Goal: Transaction & Acquisition: Obtain resource

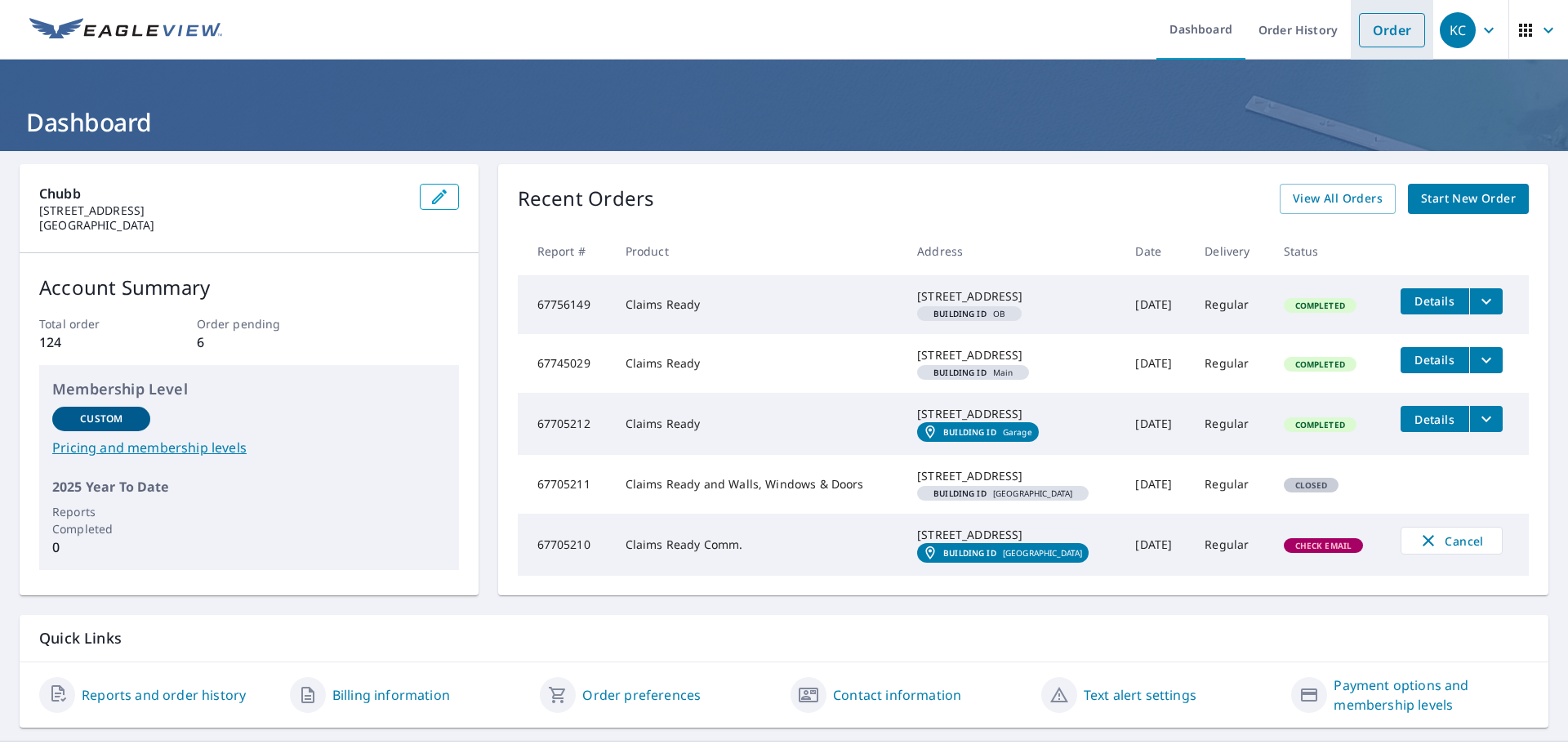
click at [1358, 38] on link "Order" at bounding box center [1391, 30] width 66 height 34
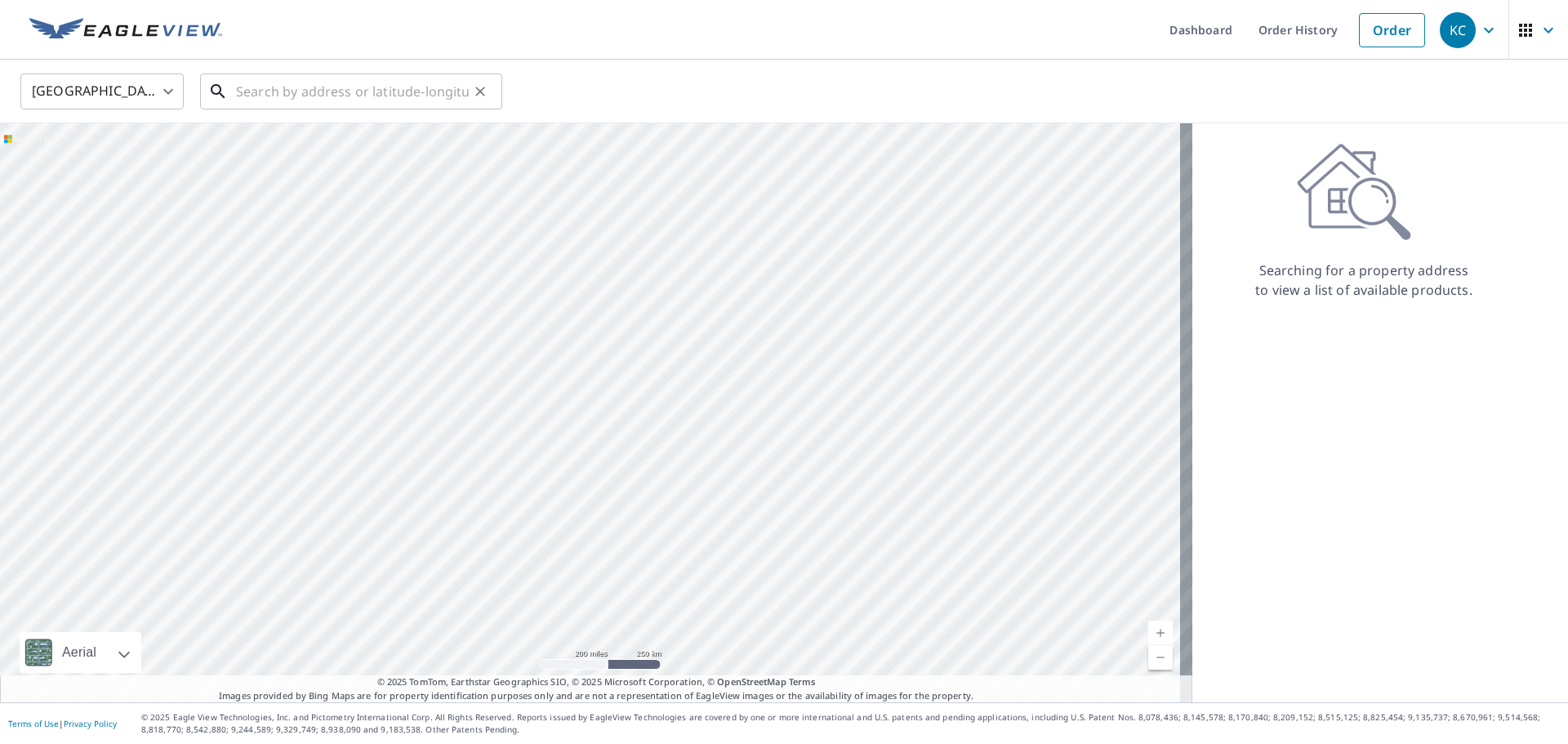
click at [365, 93] on input "text" at bounding box center [352, 92] width 232 height 45
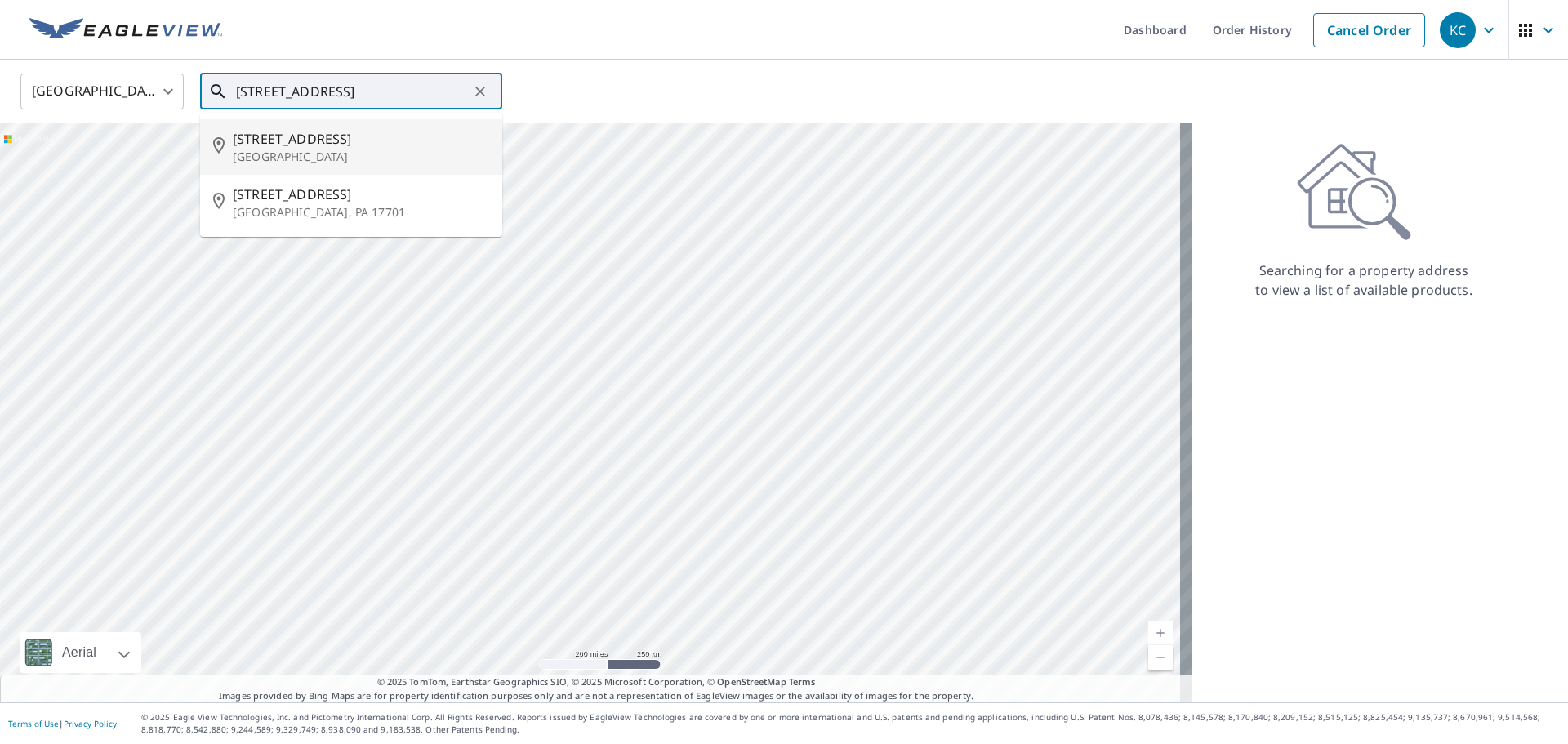
click at [343, 139] on span "[STREET_ADDRESS]" at bounding box center [360, 139] width 256 height 20
type input "[STREET_ADDRESS]"
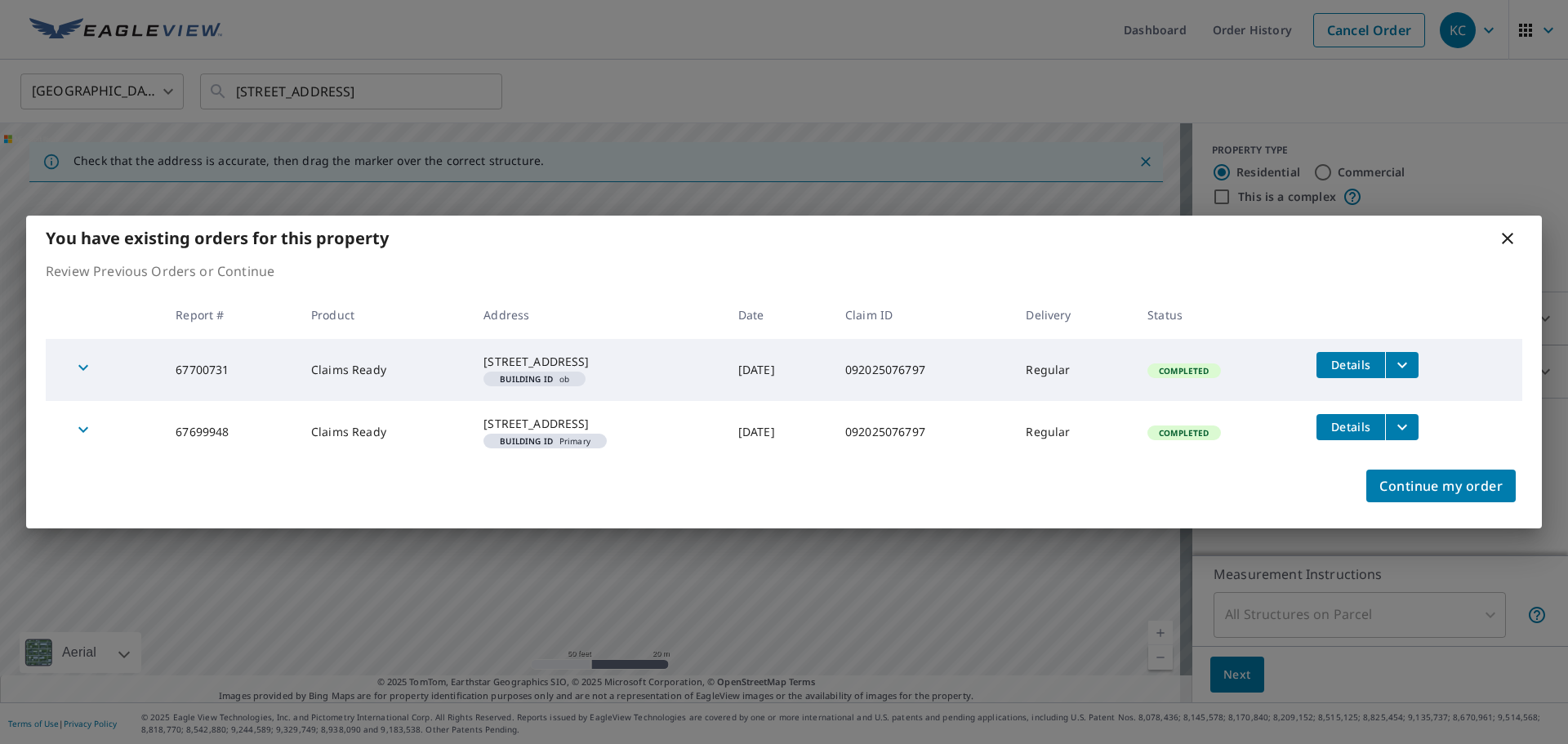
click at [1407, 425] on icon "filesDropdownBtn-67699948" at bounding box center [1402, 427] width 10 height 6
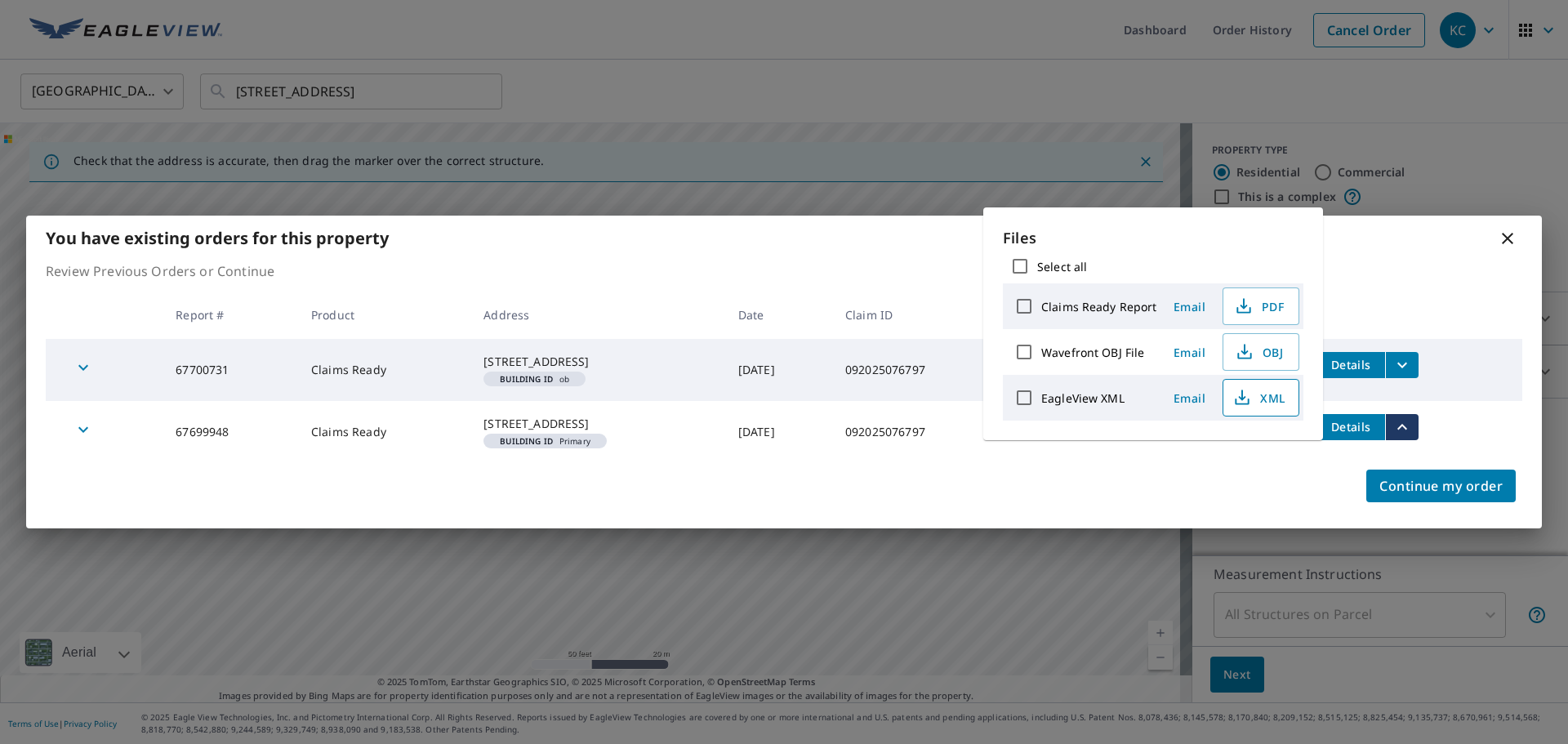
click at [1257, 400] on span "XML" at bounding box center [1259, 398] width 52 height 20
click at [1257, 298] on span "PDF" at bounding box center [1259, 306] width 52 height 20
click at [612, 361] on div "[STREET_ADDRESS]" at bounding box center [597, 361] width 228 height 17
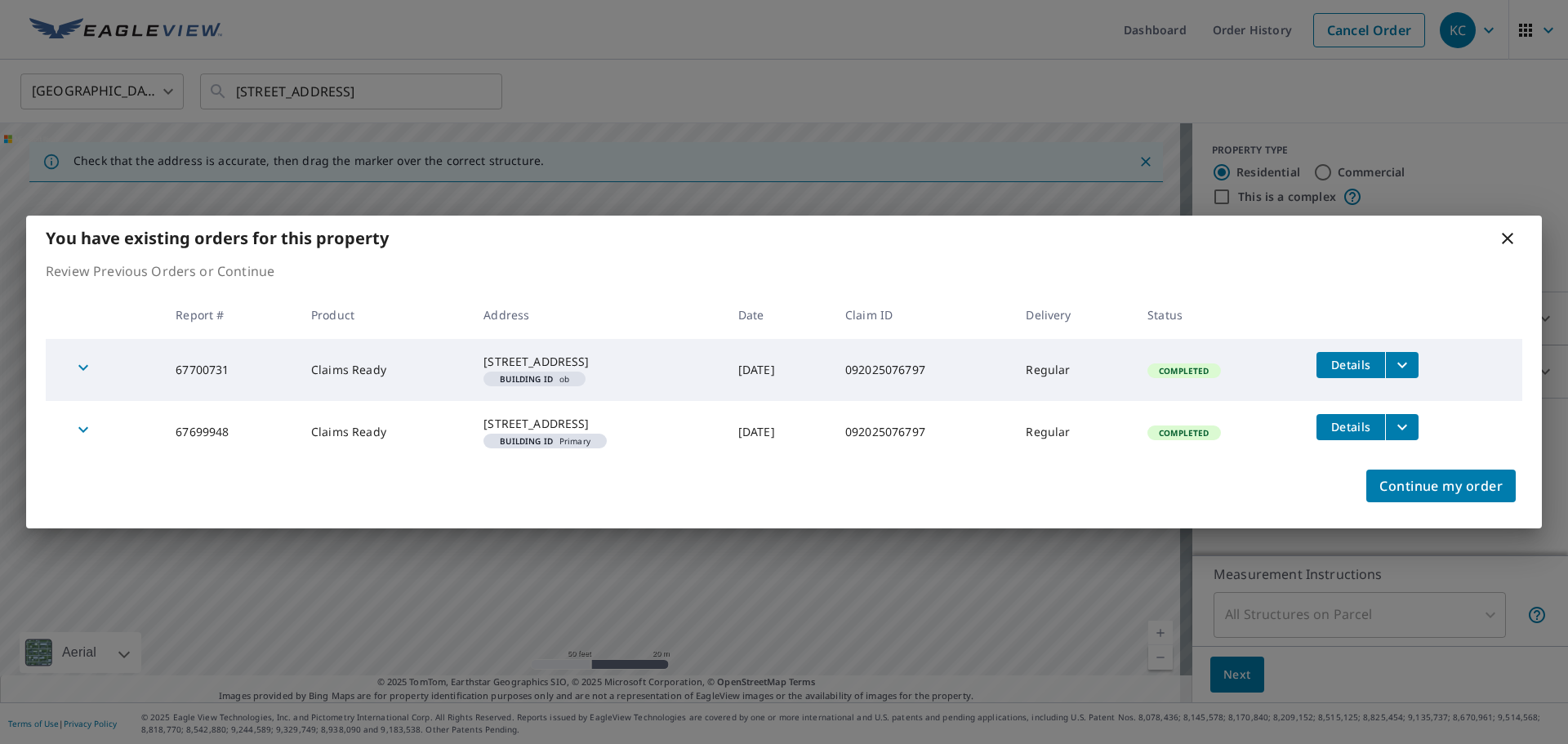
click at [1411, 355] on icon "filesDropdownBtn-67700731" at bounding box center [1402, 365] width 20 height 20
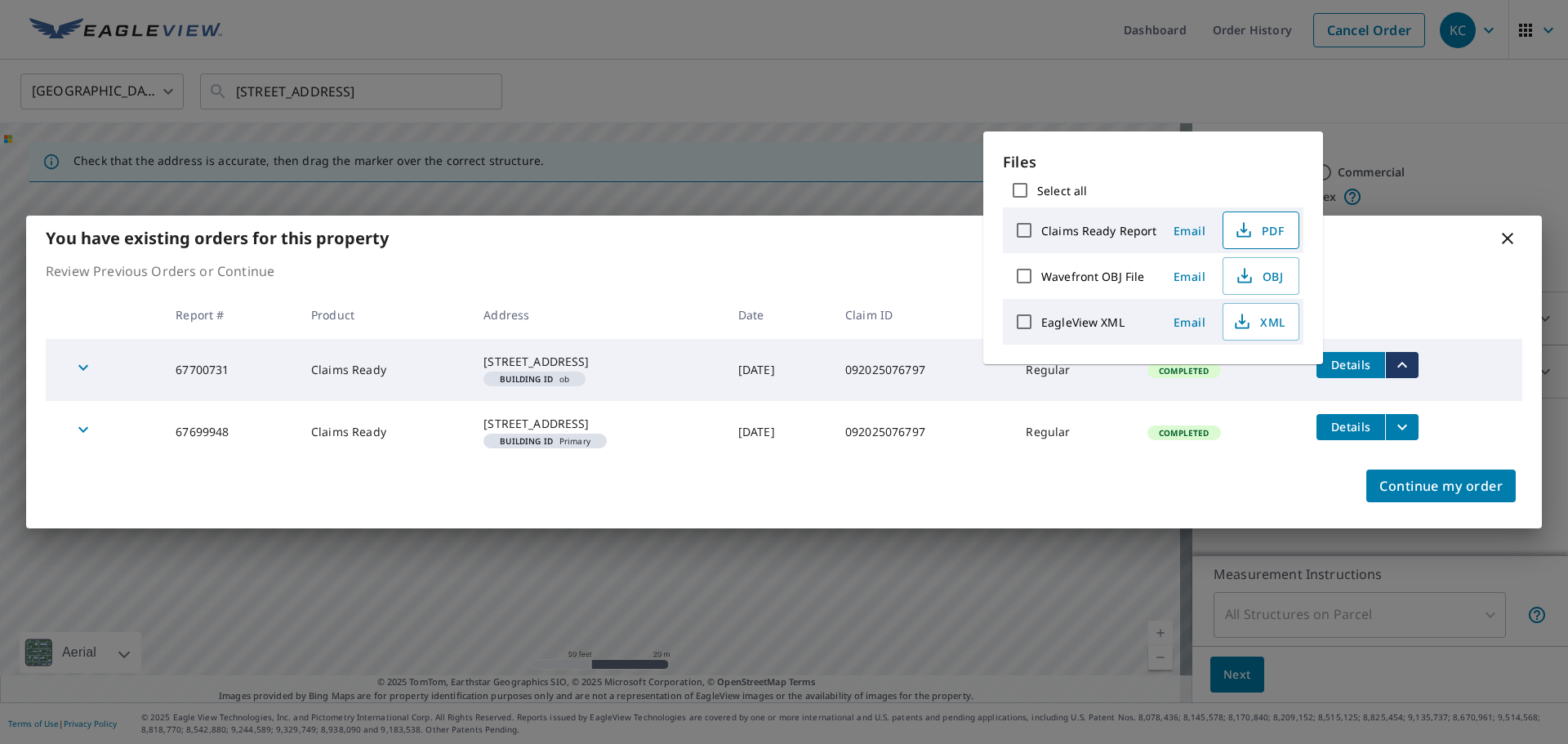
click at [1269, 235] on span "PDF" at bounding box center [1259, 230] width 52 height 20
